Goal: Task Accomplishment & Management: Use online tool/utility

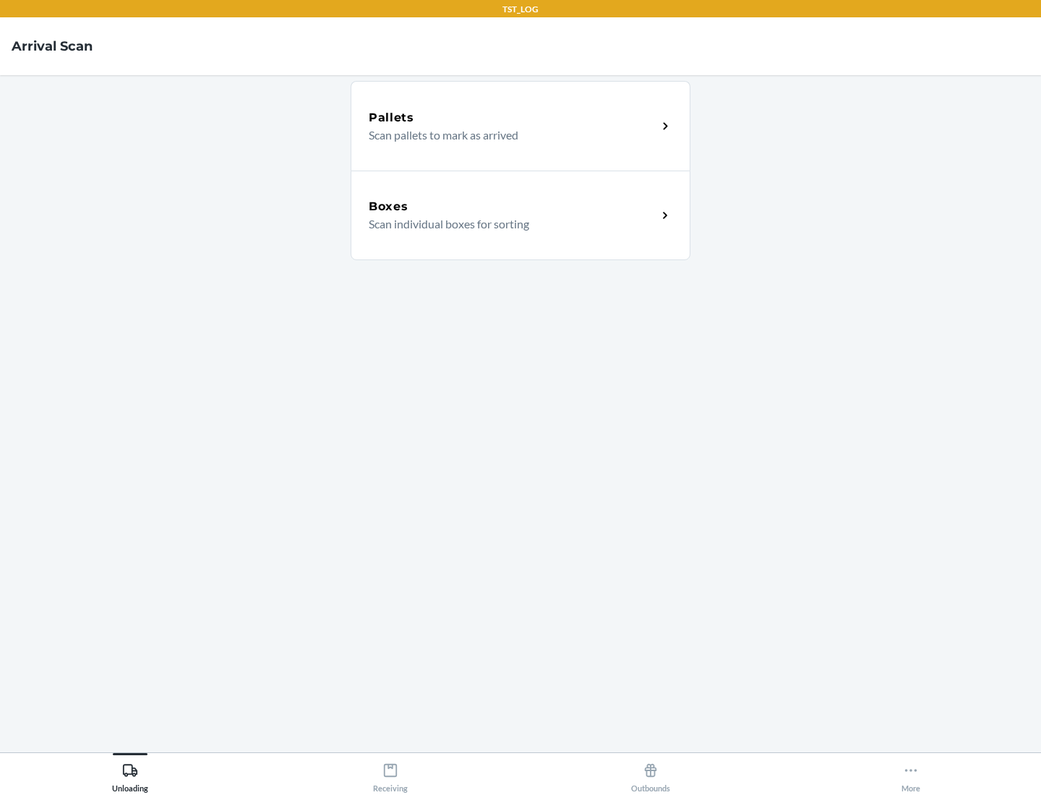
click at [512, 207] on div "Boxes" at bounding box center [513, 206] width 288 height 17
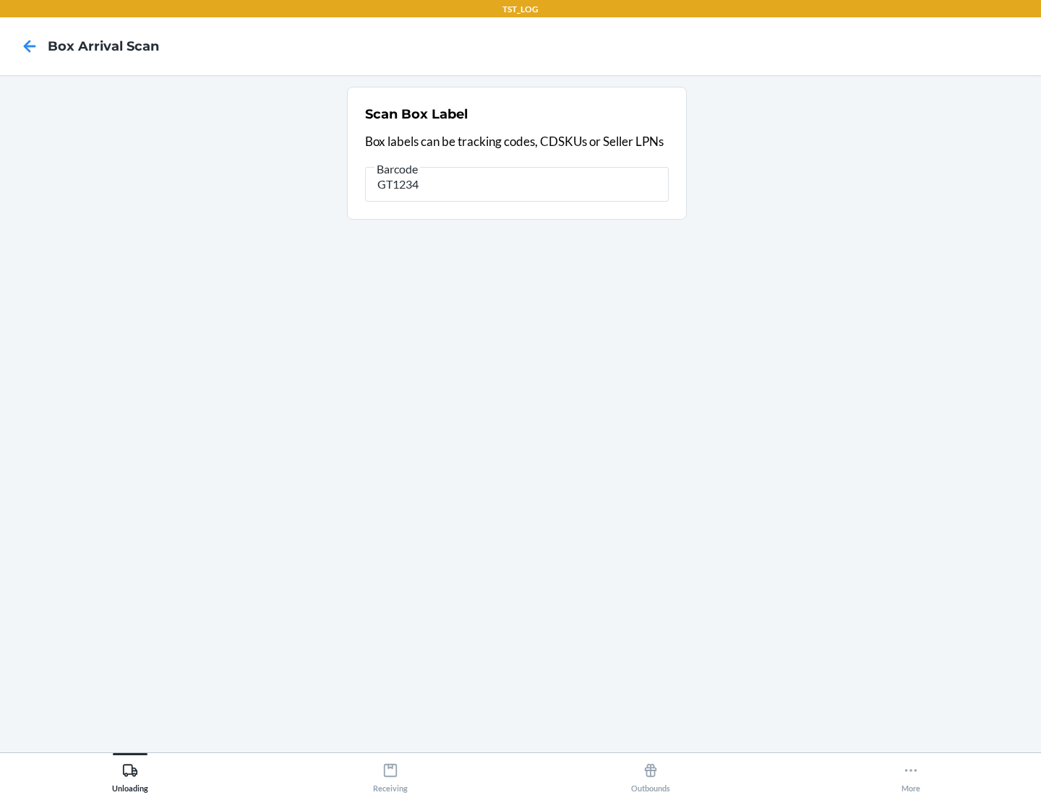
type input "GT1234"
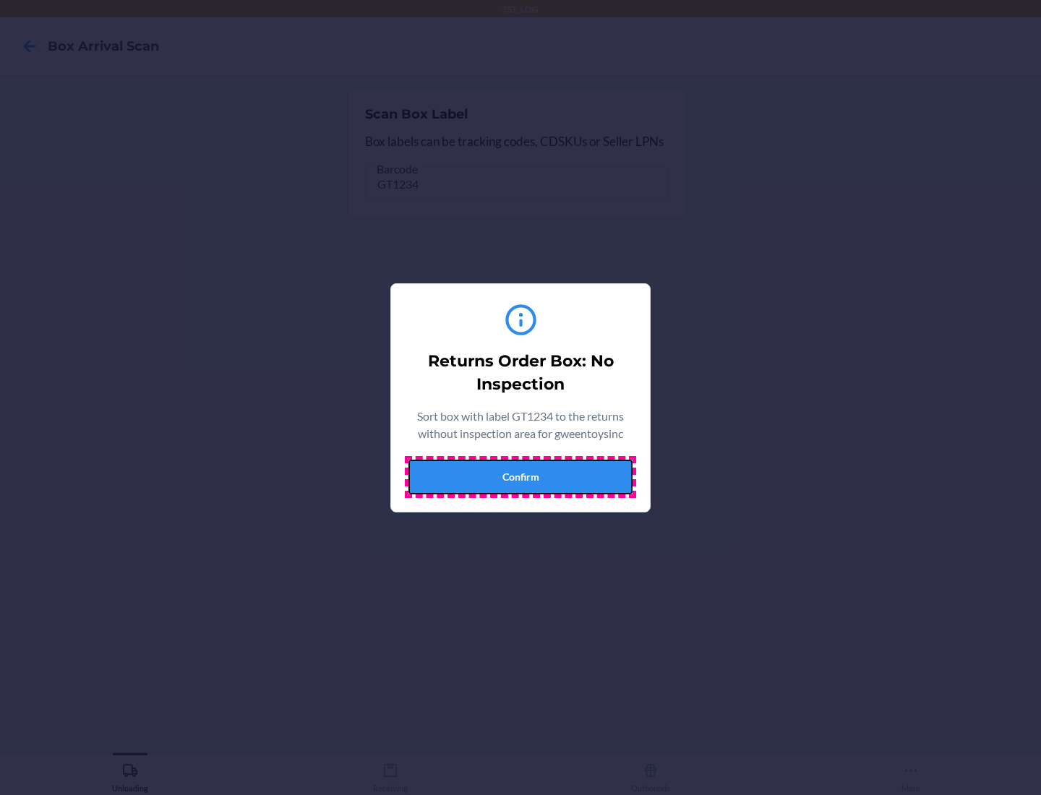
click at [520, 476] on button "Confirm" at bounding box center [520, 477] width 224 height 35
